Goal: Find specific page/section: Find specific page/section

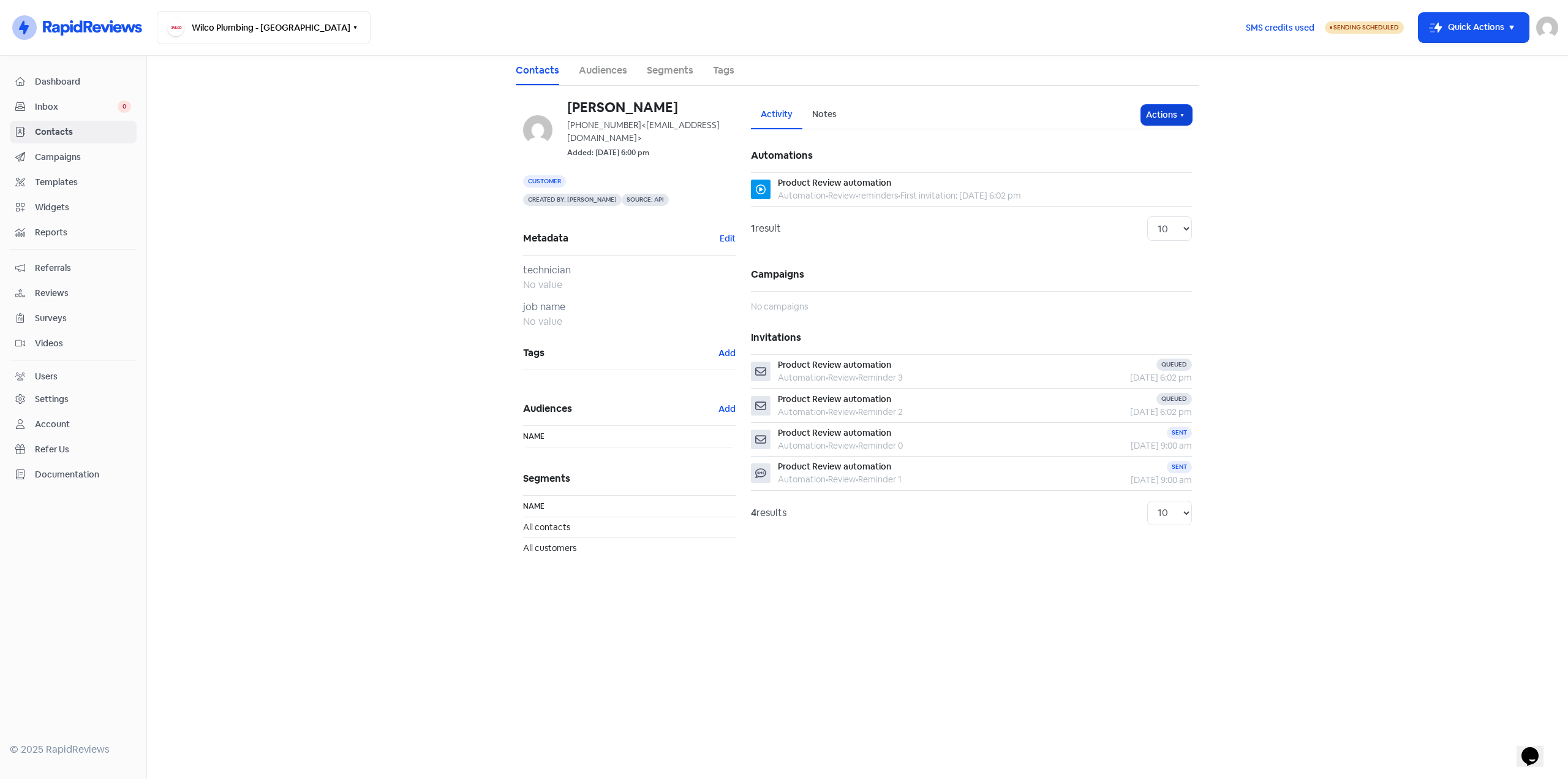
click at [1182, 118] on icon "button" at bounding box center [1182, 115] width 10 height 10
click at [1153, 171] on button "Edit details" at bounding box center [1143, 166] width 97 height 24
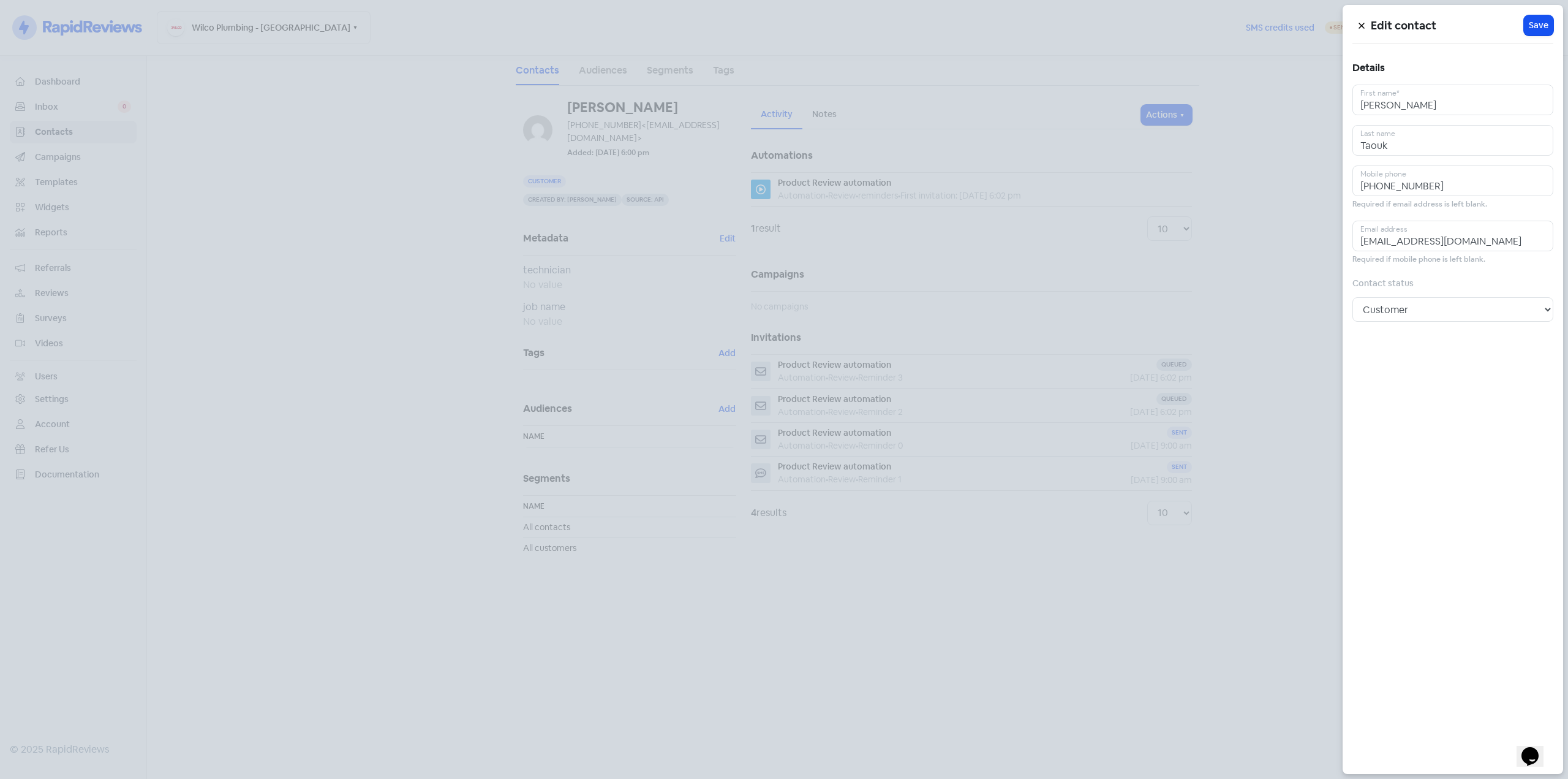
click at [1363, 24] on icon at bounding box center [1361, 25] width 5 height 5
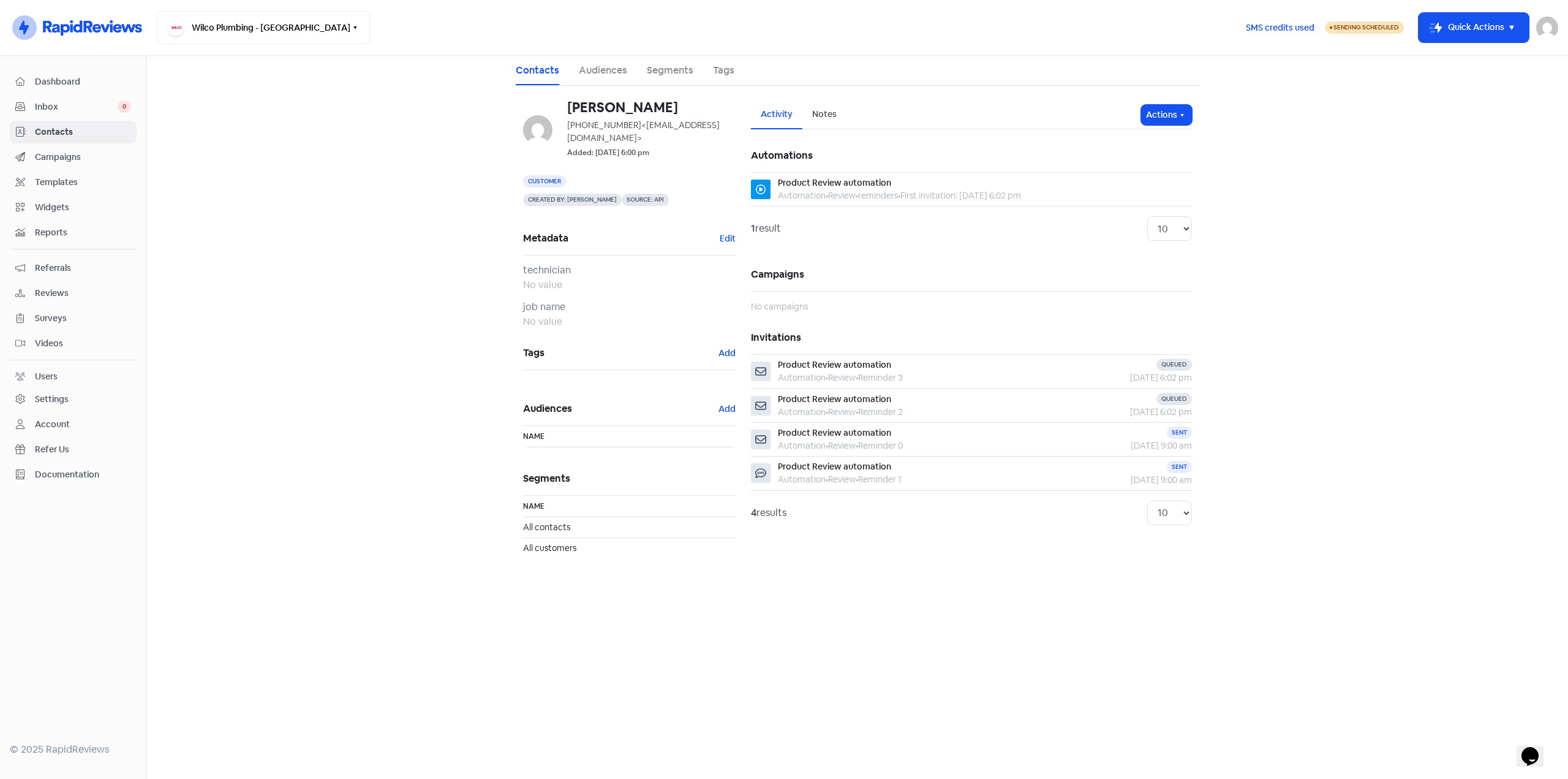
click at [317, 136] on main "Contacts Audiences Segments Tags Mary Taouk +61412650410 <nhthompson1995@gmail.…" at bounding box center [857, 417] width 1421 height 723
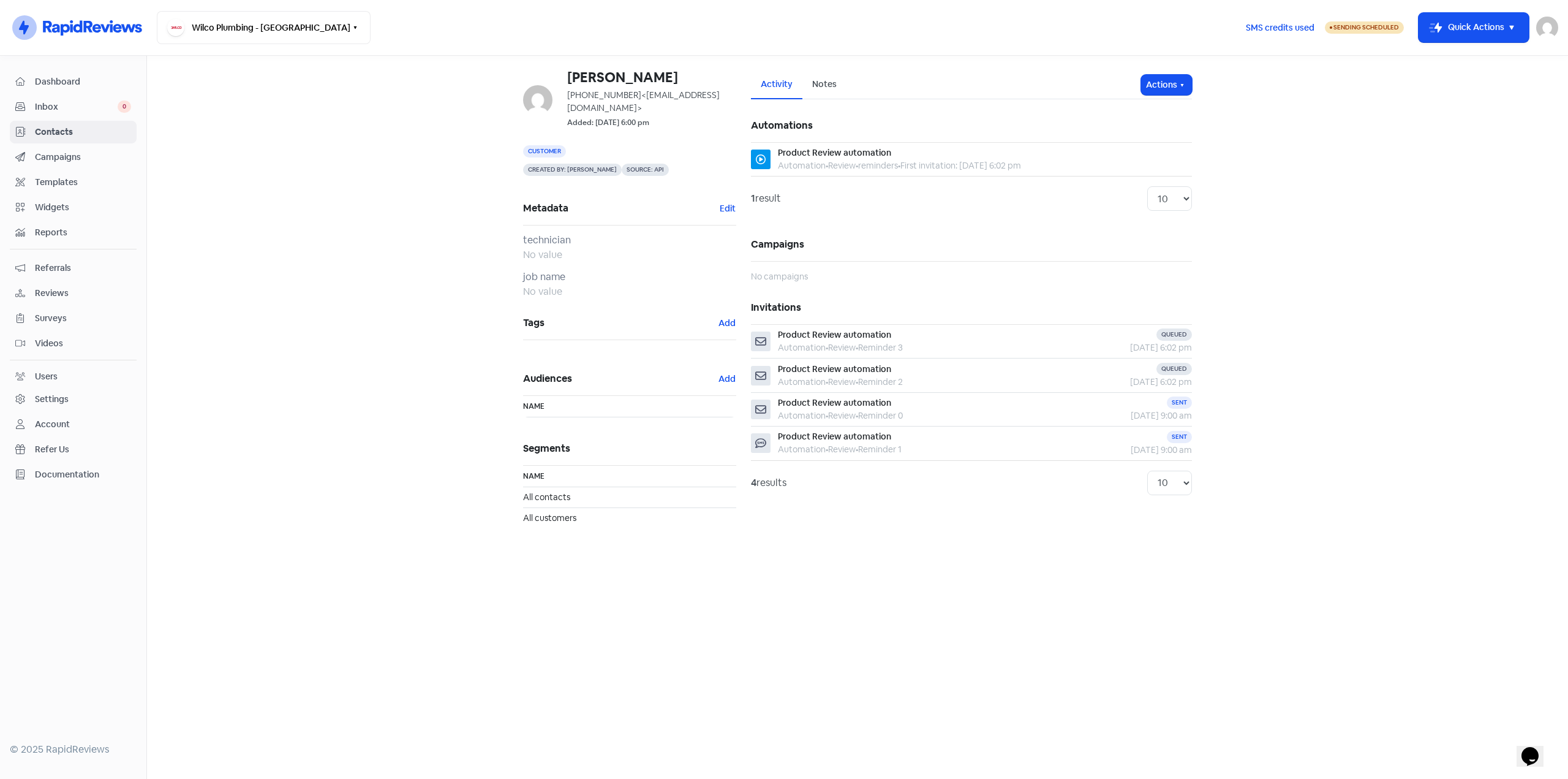
drag, startPoint x: 376, startPoint y: 126, endPoint x: 382, endPoint y: 132, distance: 8.5
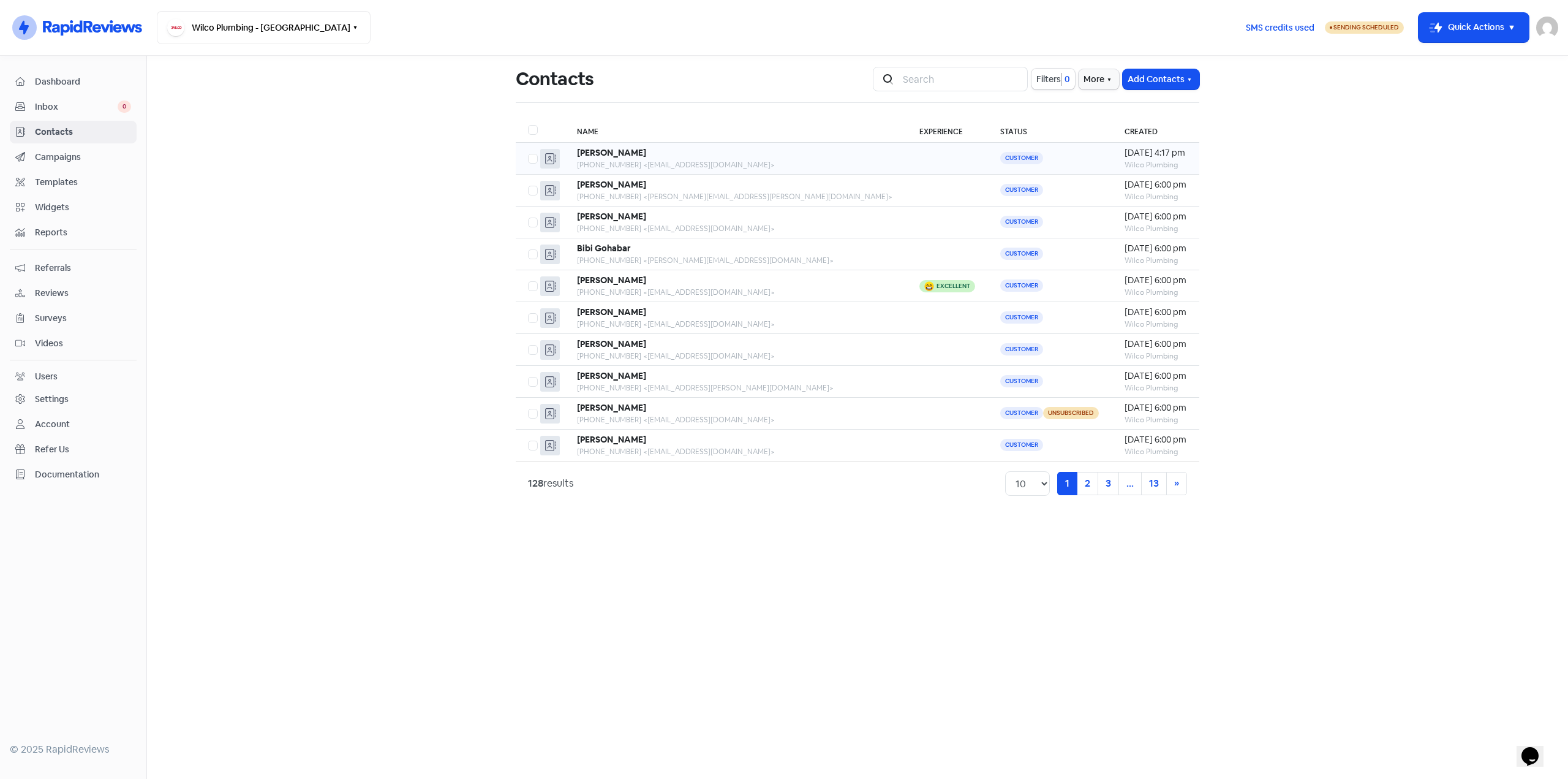
click at [607, 158] on b "[PERSON_NAME]" at bounding box center [611, 152] width 69 height 11
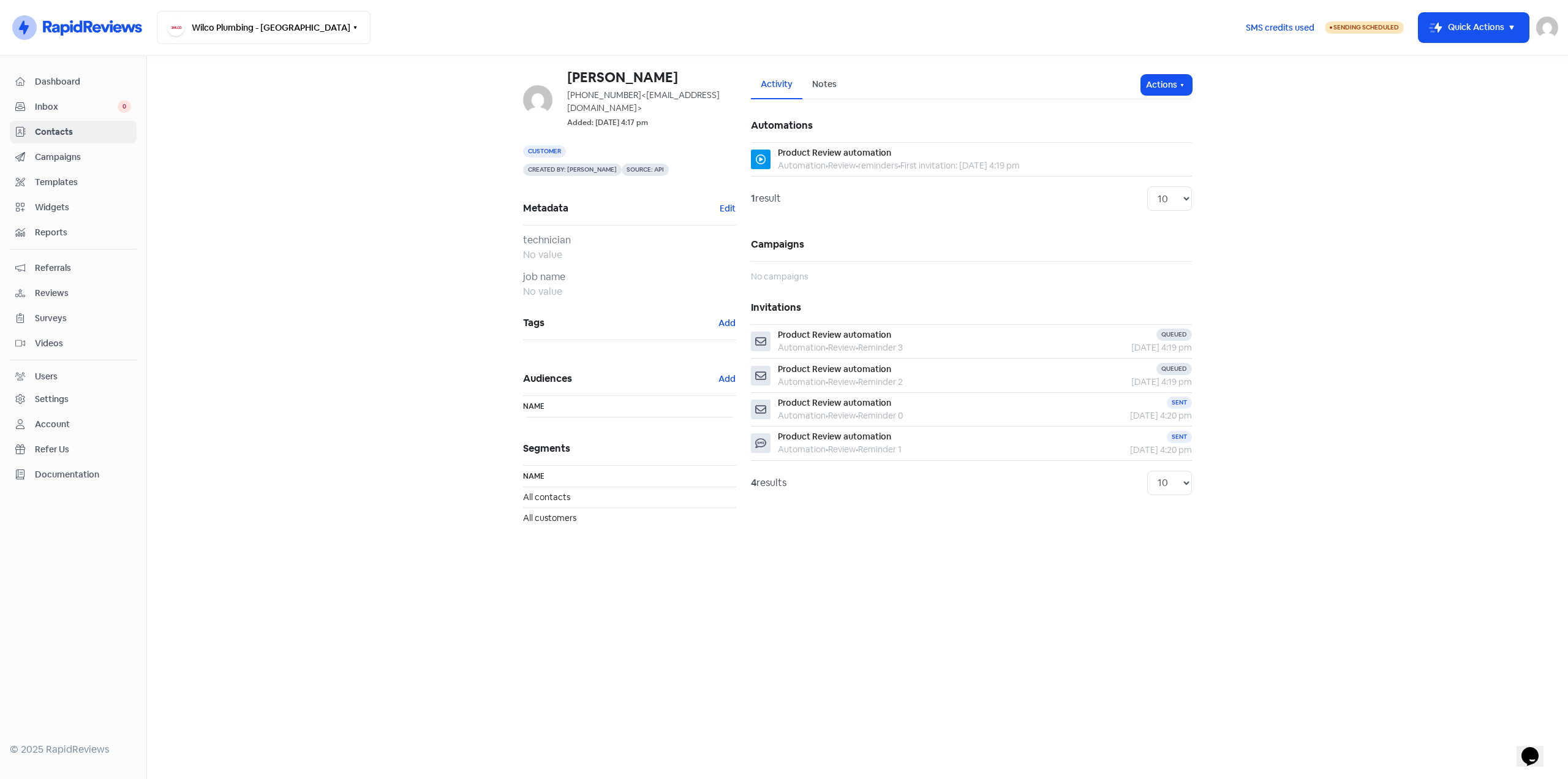
drag, startPoint x: 379, startPoint y: 294, endPoint x: 372, endPoint y: 298, distance: 8.1
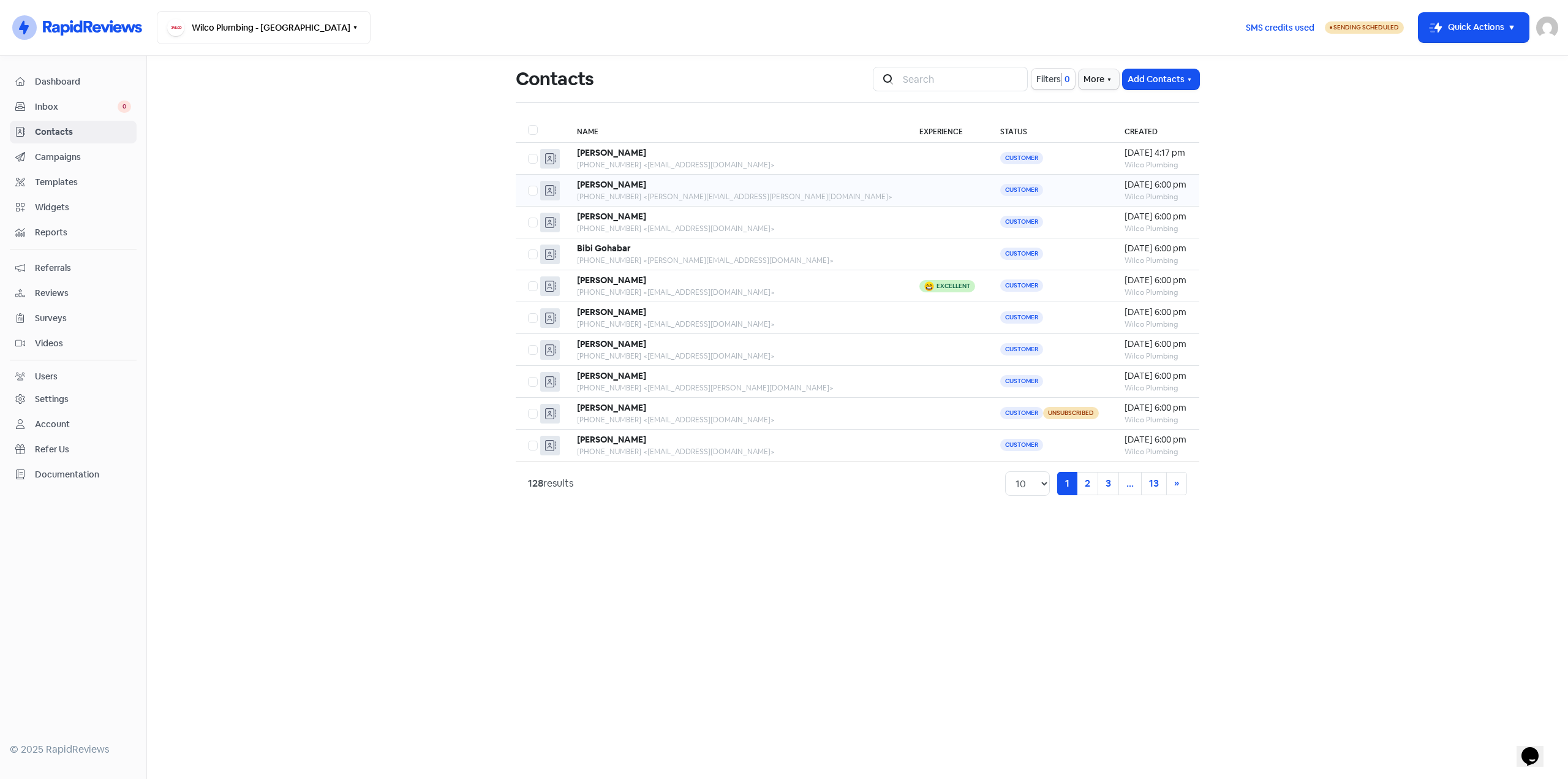
click at [626, 191] on div "[PHONE_NUMBER] <[PERSON_NAME][EMAIL_ADDRESS][PERSON_NAME][DOMAIN_NAME]>" at bounding box center [736, 197] width 318 height 11
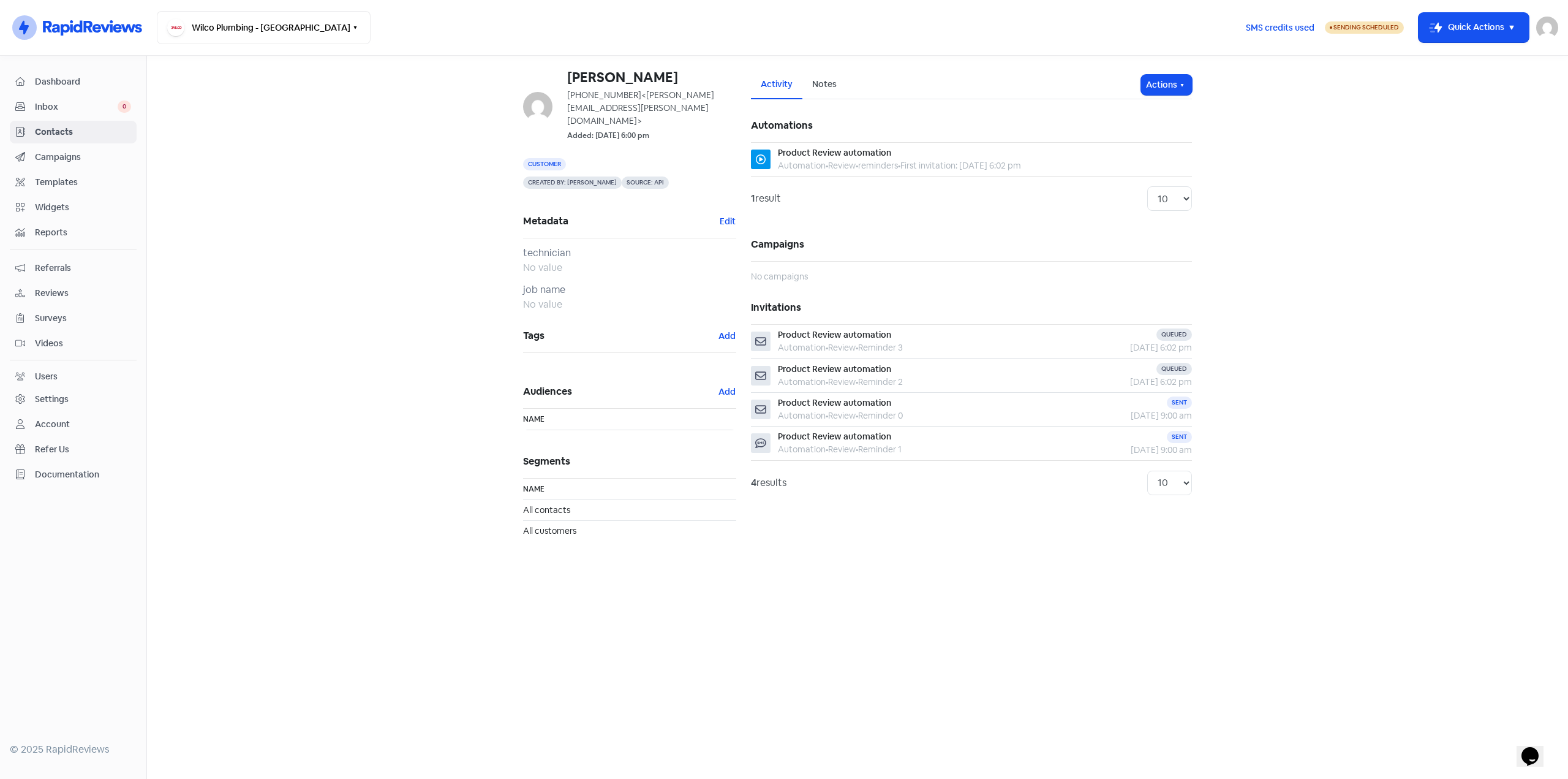
drag, startPoint x: 366, startPoint y: 259, endPoint x: 371, endPoint y: 264, distance: 7.1
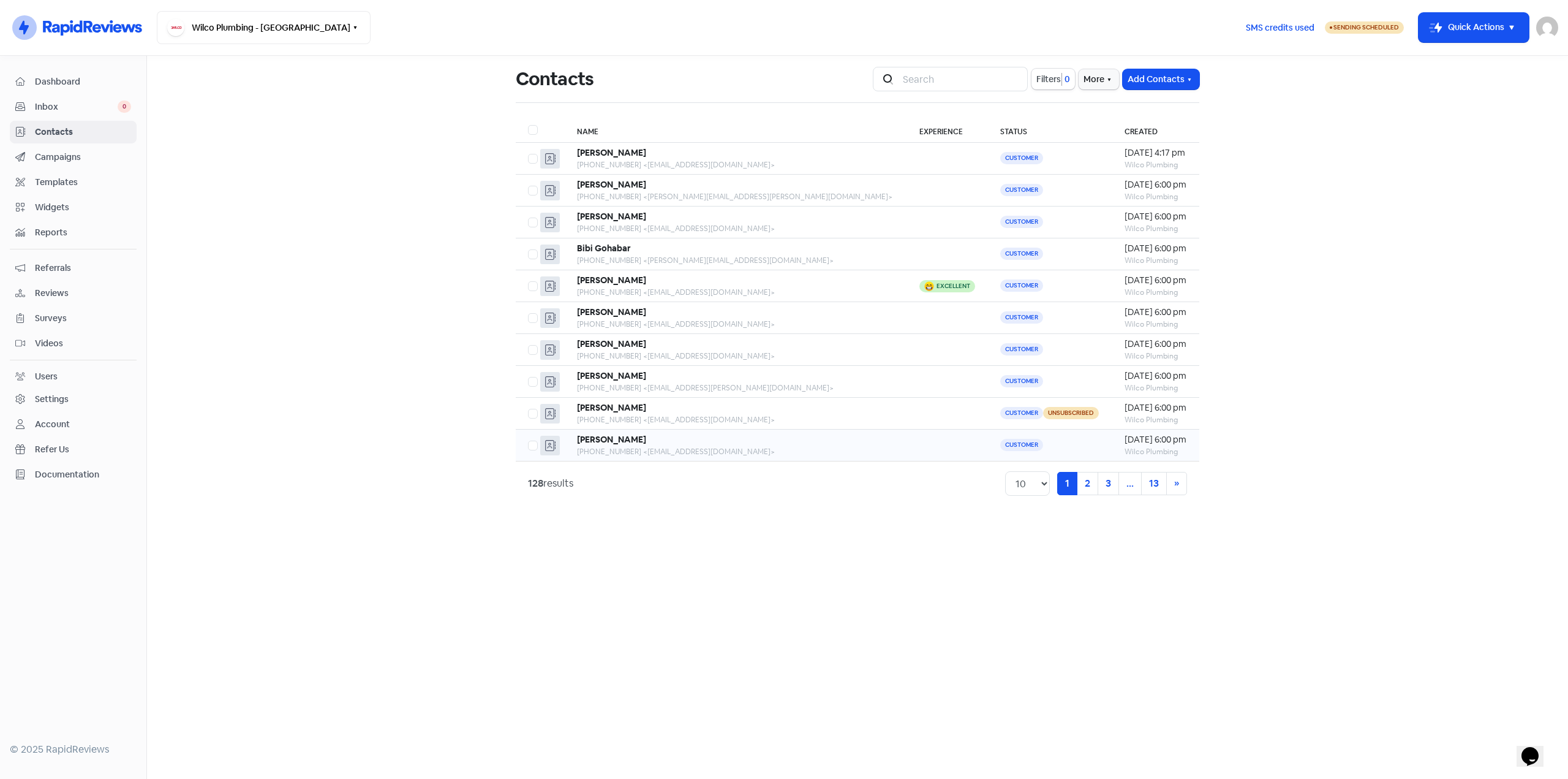
click at [688, 432] on td "Sri Srinivasan +61437827591 <srisriivasan@hotmail.com>" at bounding box center [736, 445] width 343 height 32
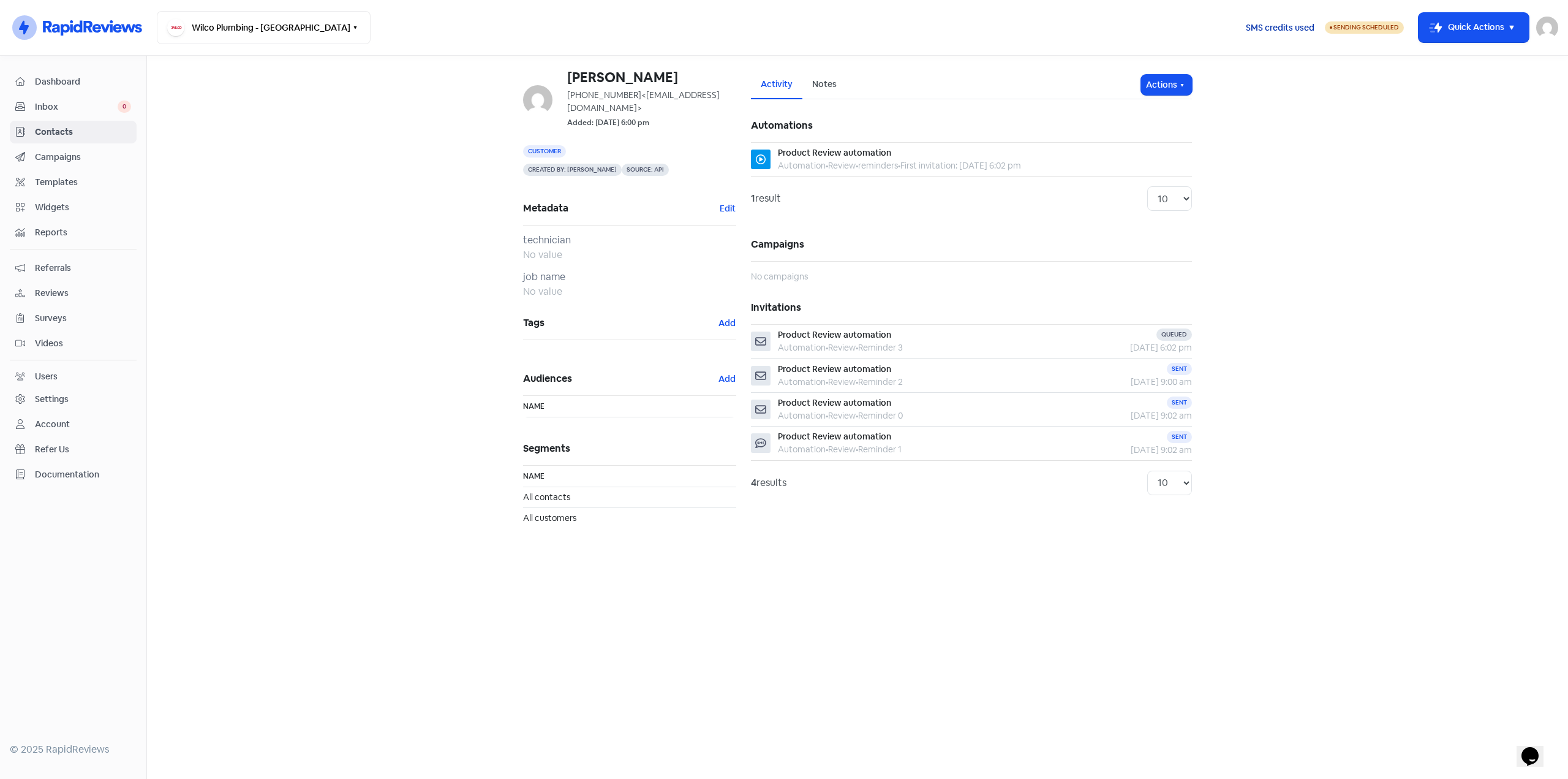
click at [1286, 26] on span "SMS credits used" at bounding box center [1280, 28] width 69 height 13
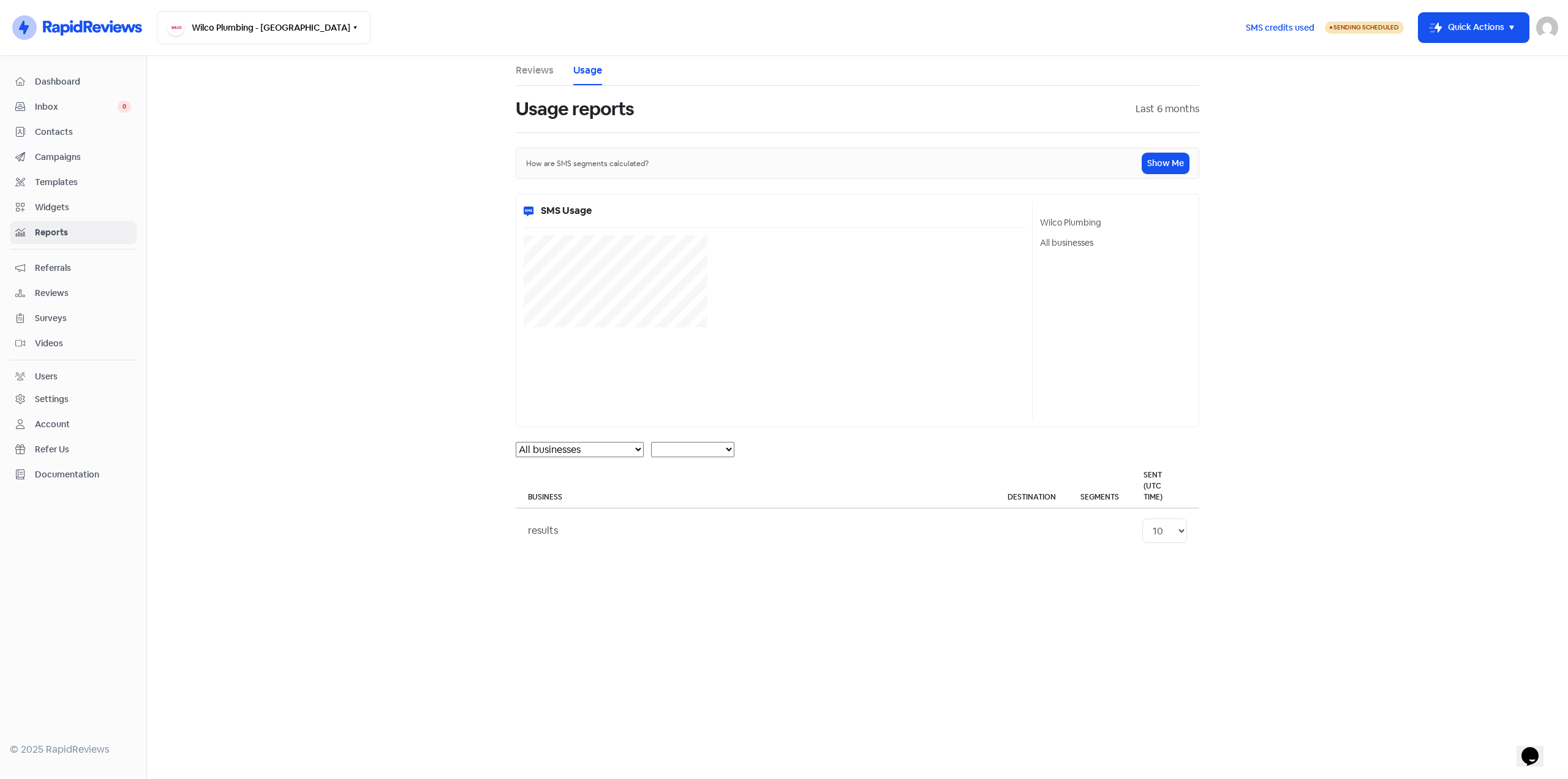
select select "[object Object]"
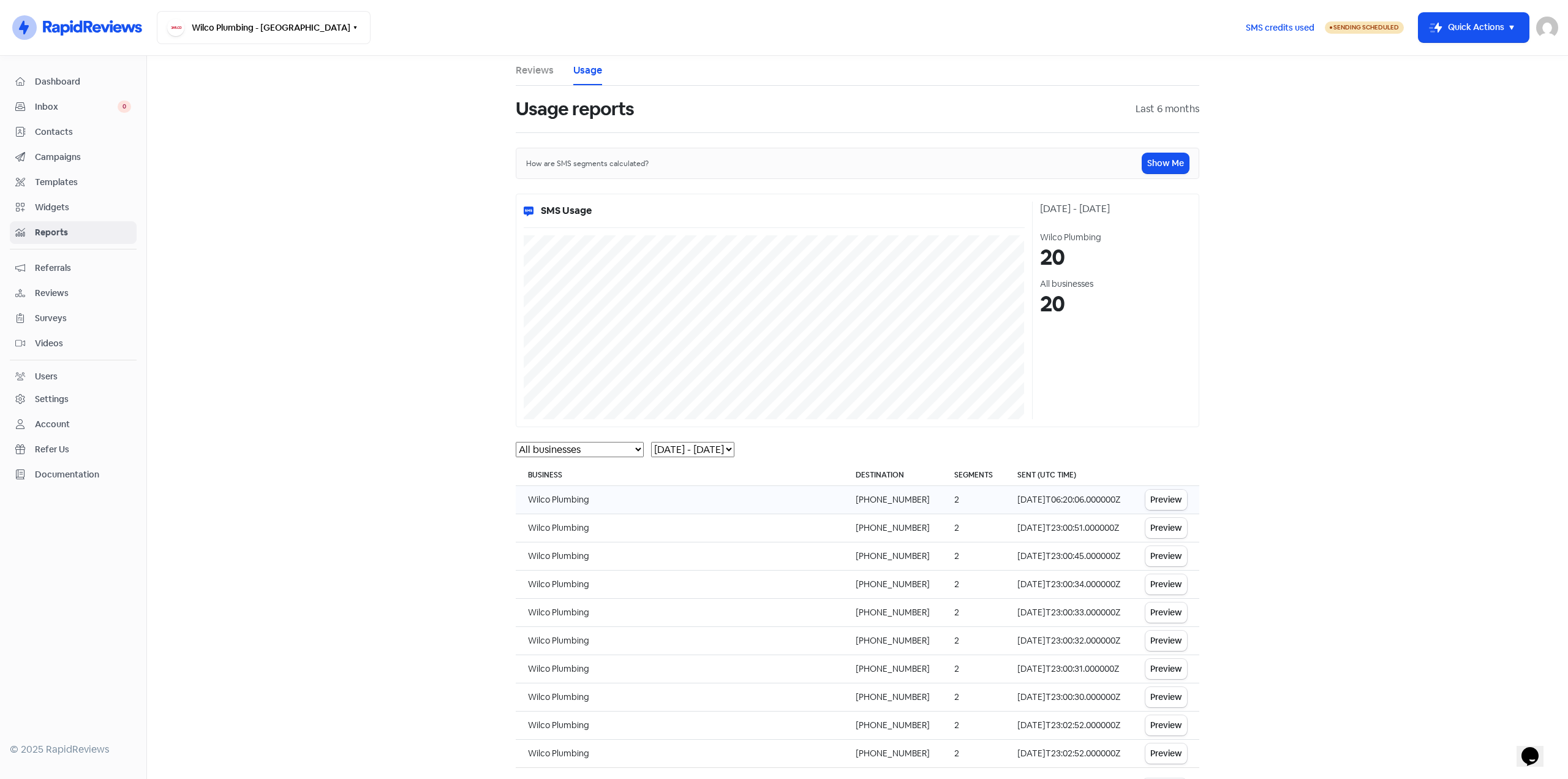
click at [1164, 501] on button "Preview" at bounding box center [1166, 500] width 41 height 20
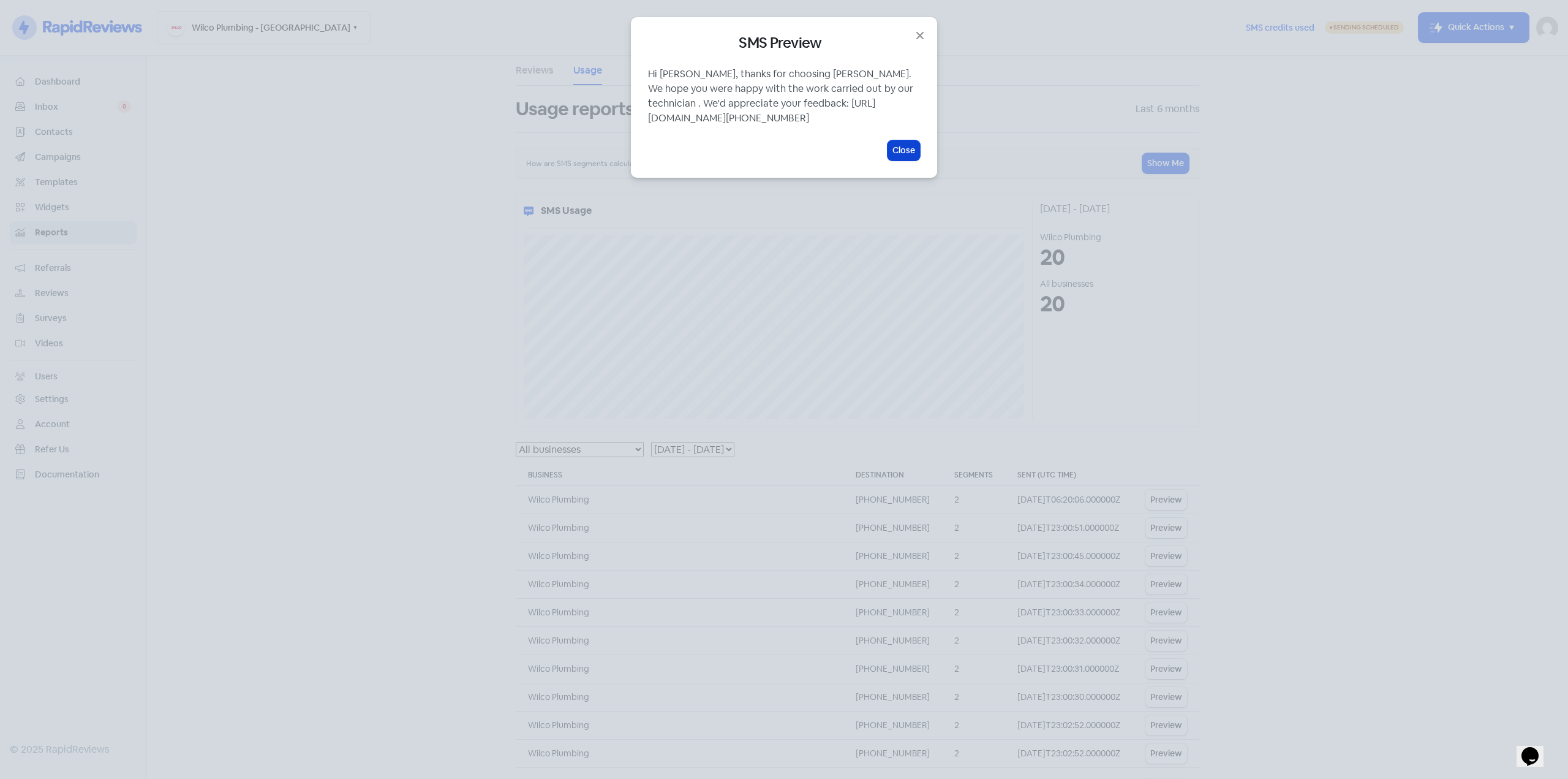
click at [899, 159] on button "Close" at bounding box center [903, 150] width 32 height 20
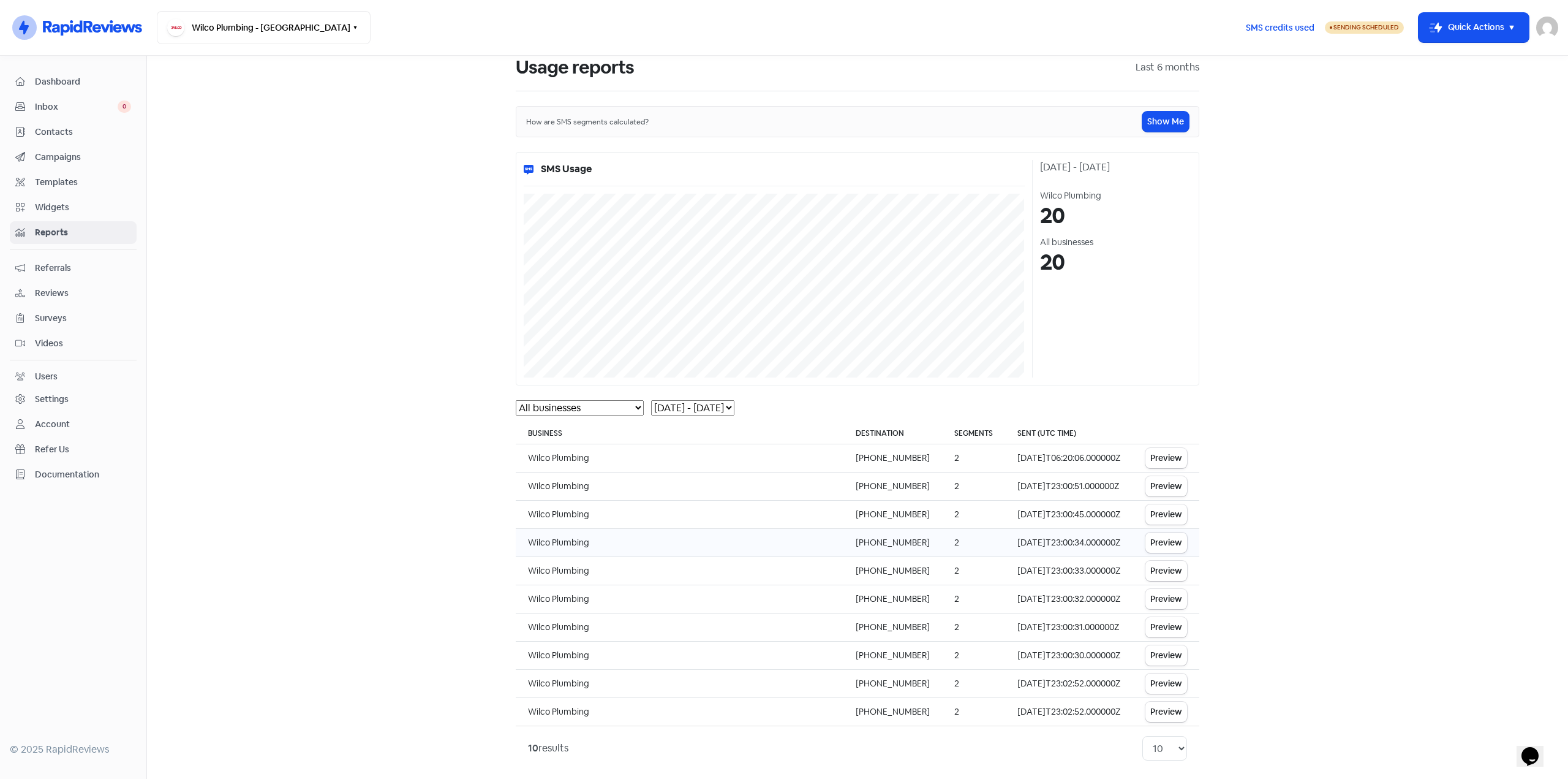
scroll to position [47, 0]
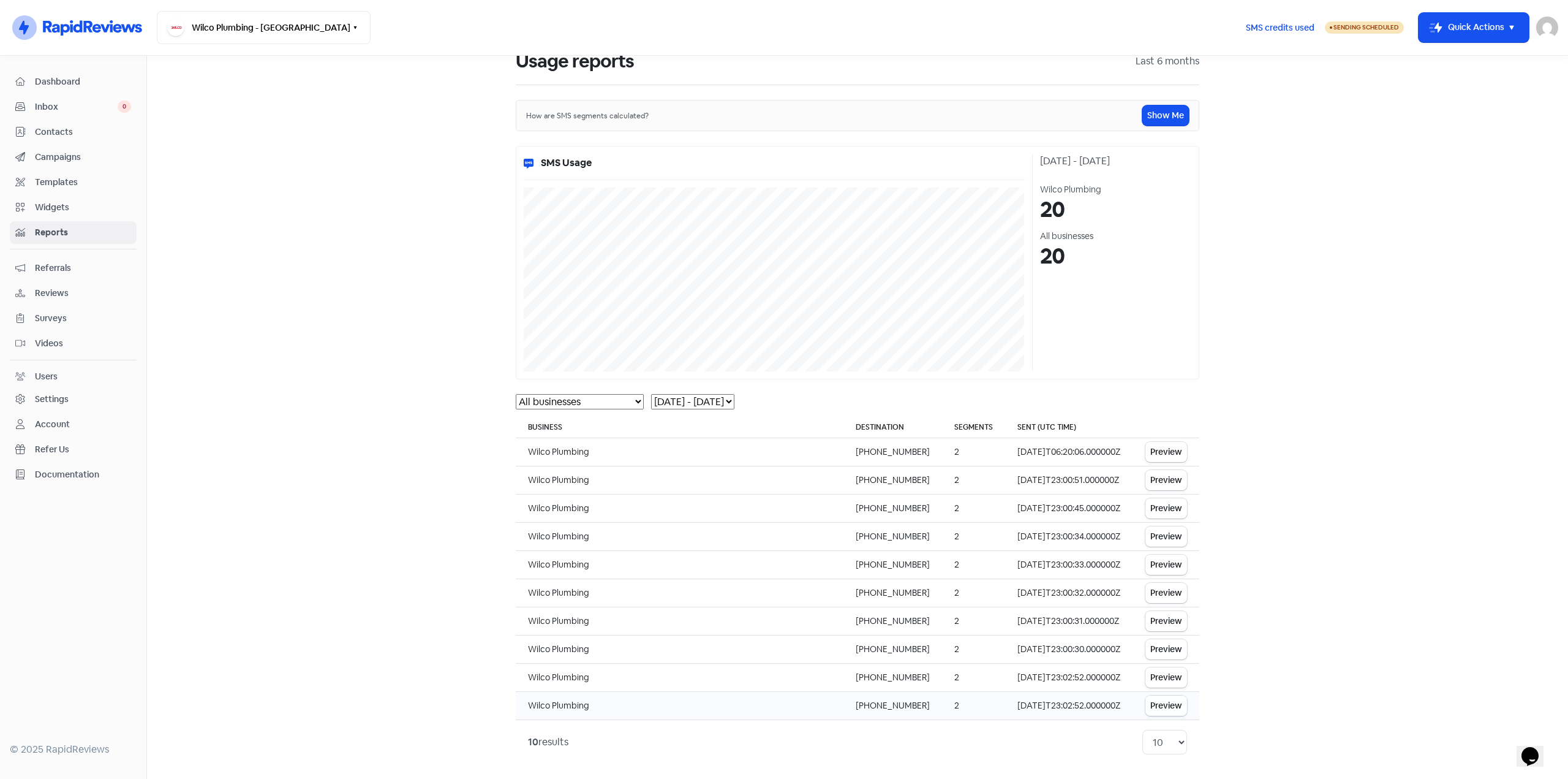
click at [1157, 705] on button "Preview" at bounding box center [1166, 706] width 41 height 20
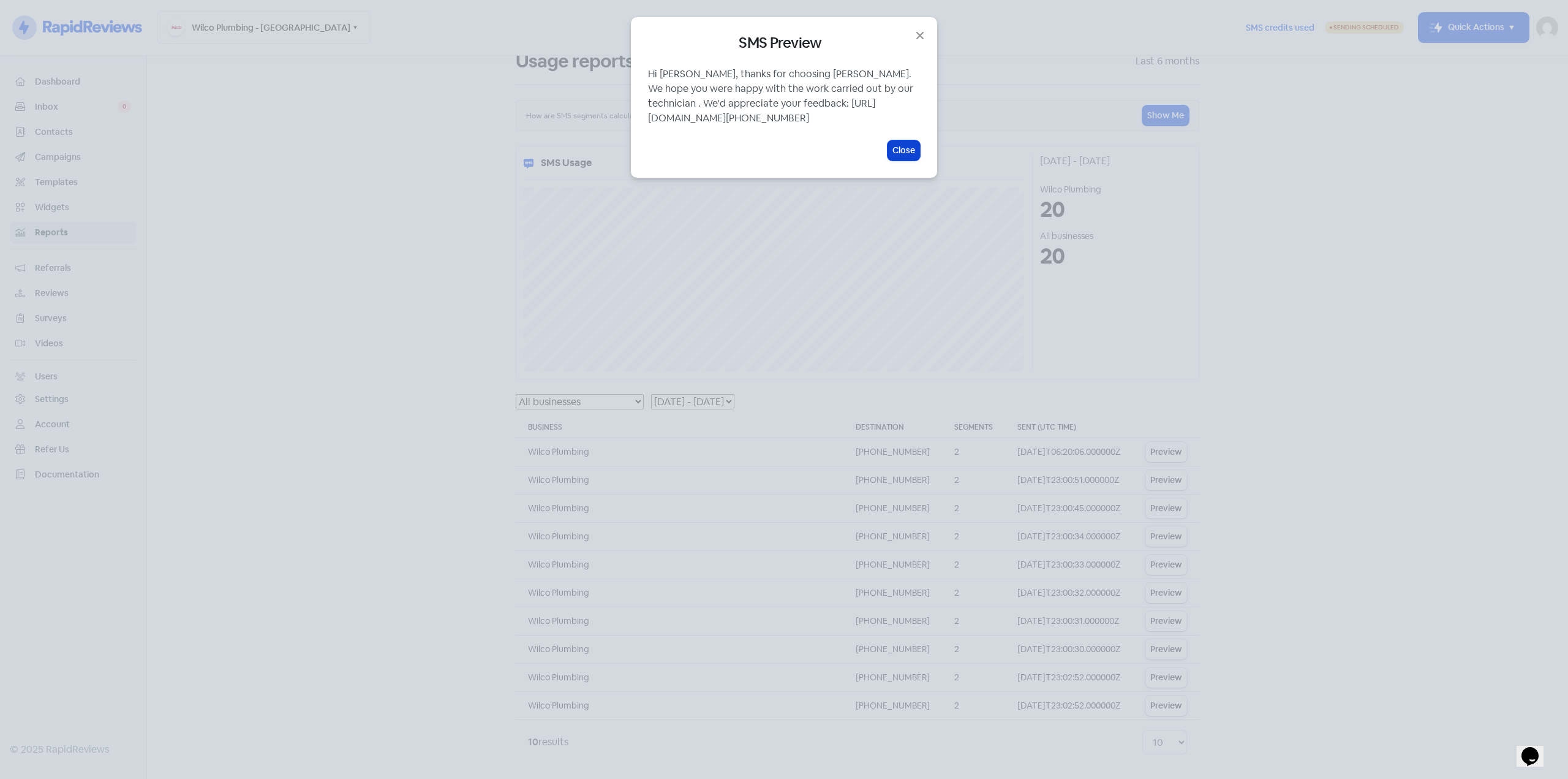
click at [903, 158] on button "Close" at bounding box center [903, 150] width 32 height 20
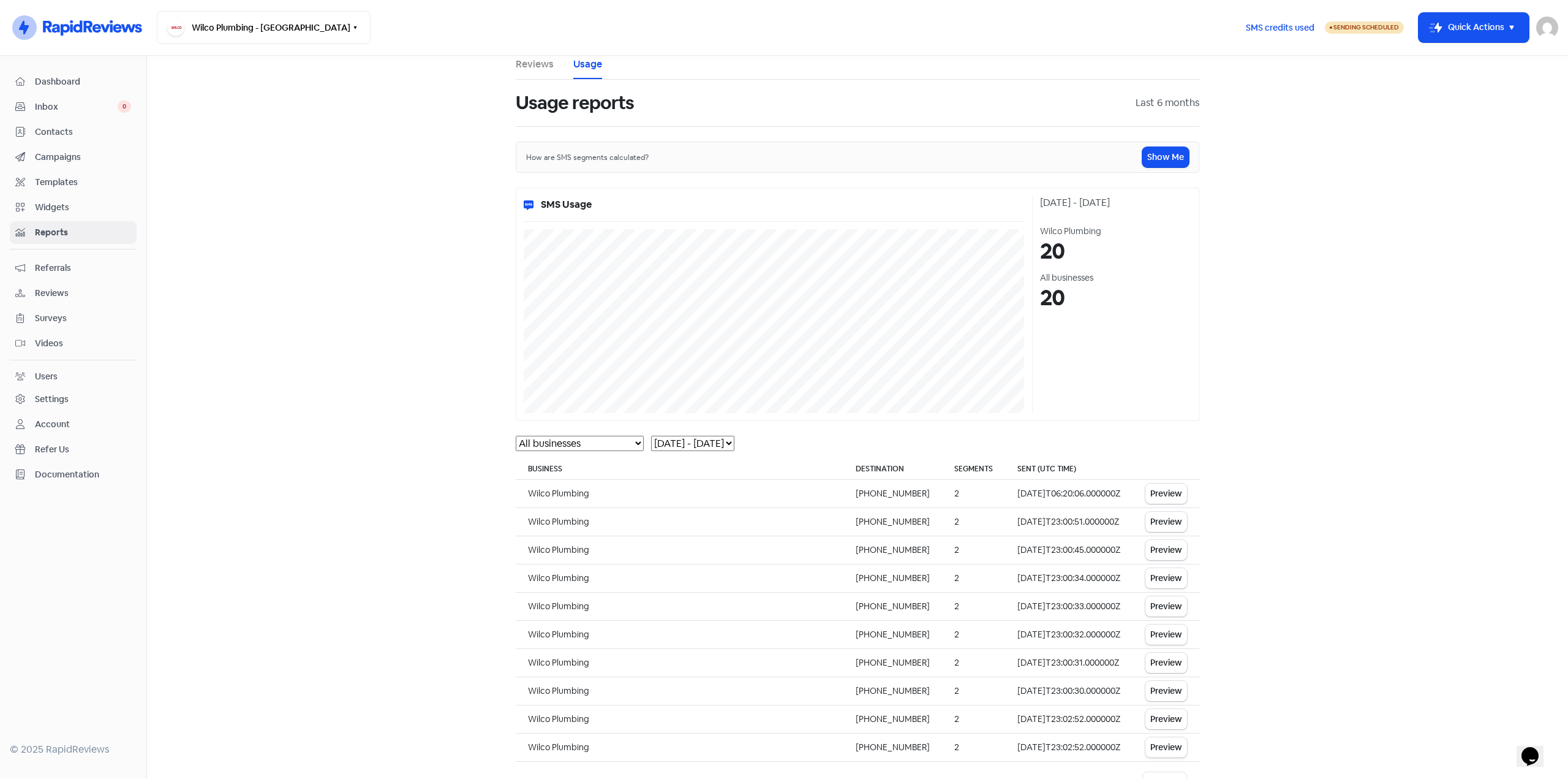
scroll to position [0, 0]
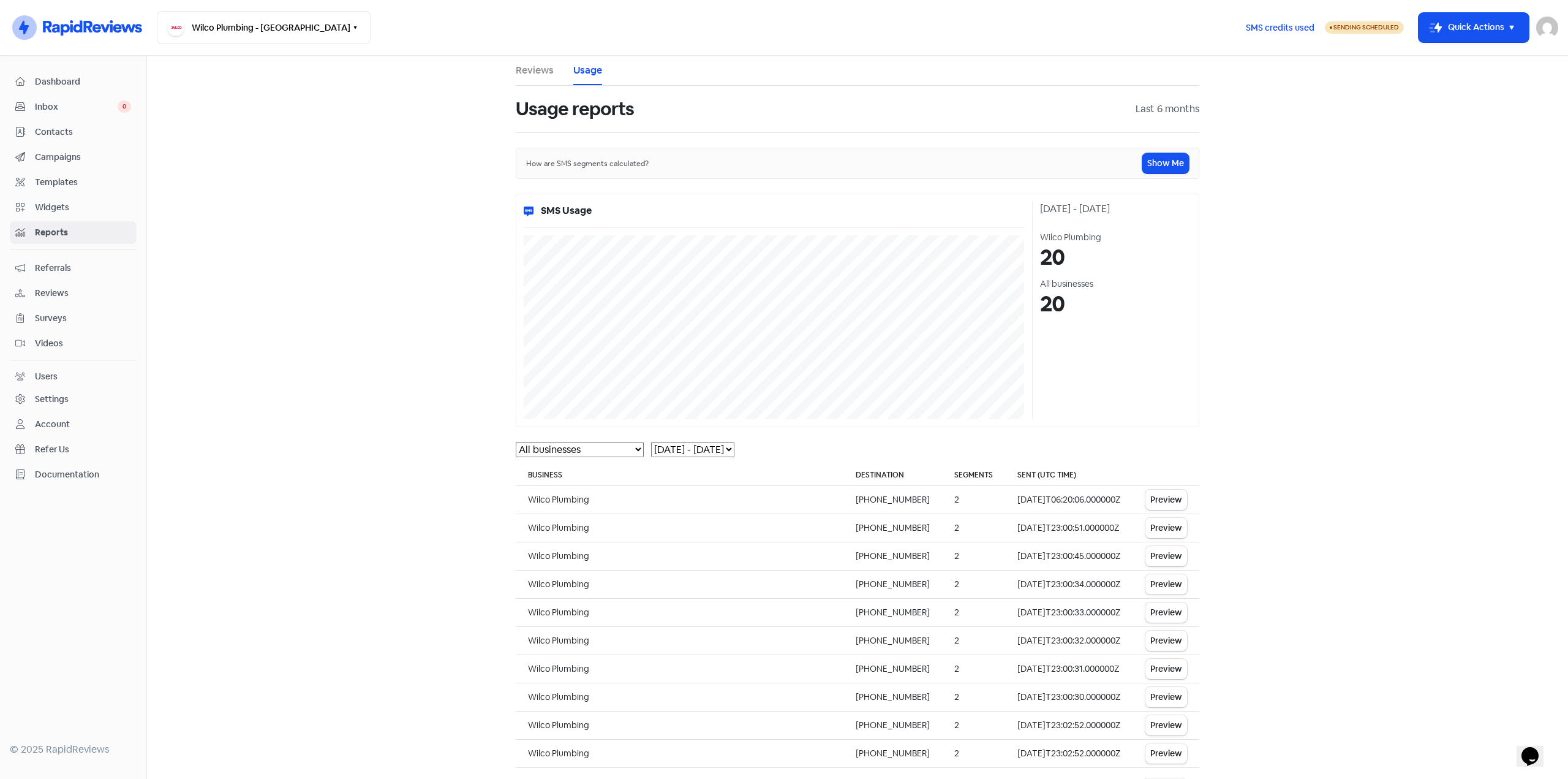
click at [72, 77] on span "Dashboard" at bounding box center [83, 81] width 96 height 13
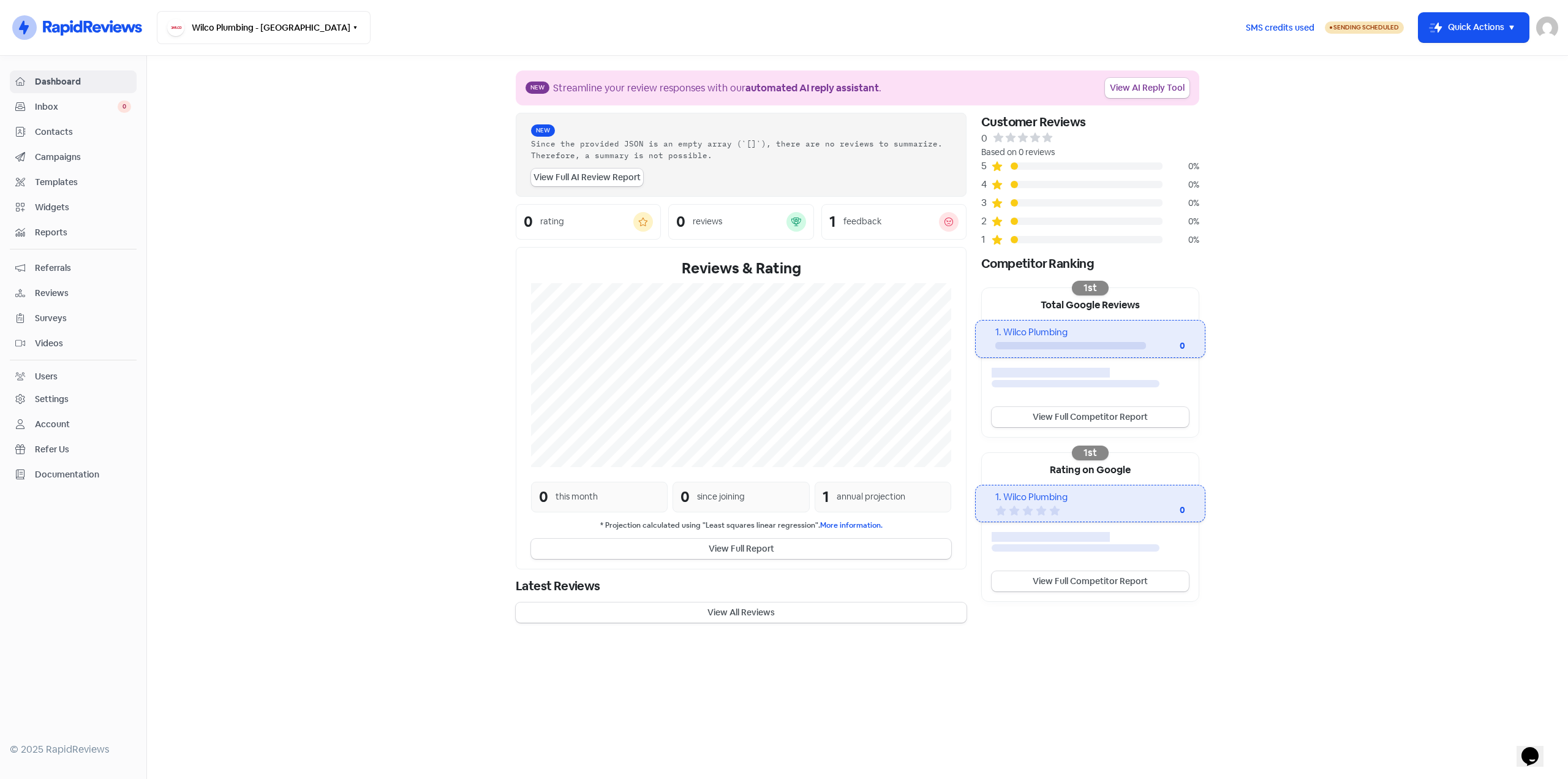
click at [60, 131] on span "Contacts" at bounding box center [83, 132] width 96 height 13
